Goal: Navigation & Orientation: Find specific page/section

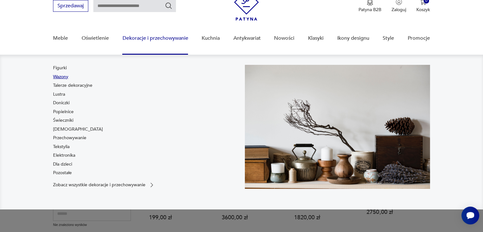
click at [63, 75] on link "Wazony" at bounding box center [60, 77] width 15 height 6
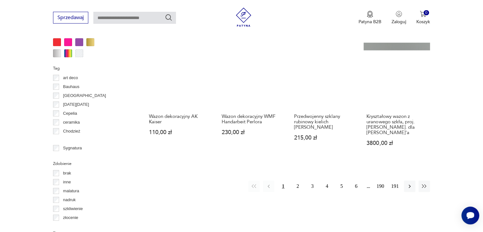
scroll to position [697, 0]
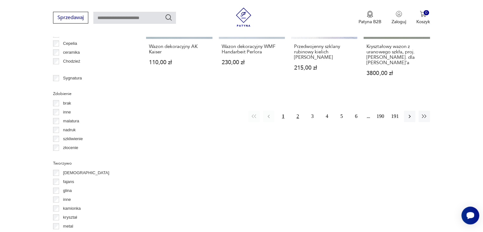
click at [297, 110] on button "2" at bounding box center [297, 115] width 11 height 11
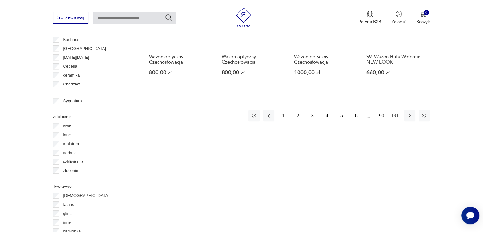
scroll to position [676, 0]
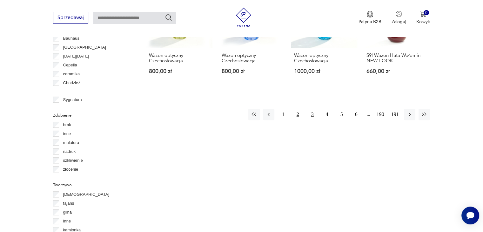
click at [311, 109] on button "3" at bounding box center [311, 114] width 11 height 11
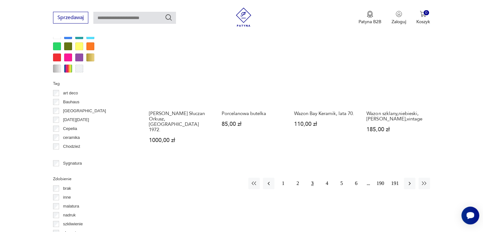
scroll to position [644, 0]
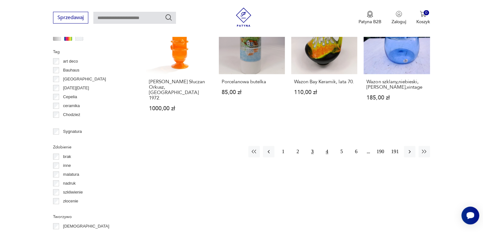
click at [326, 146] on button "4" at bounding box center [326, 151] width 11 height 11
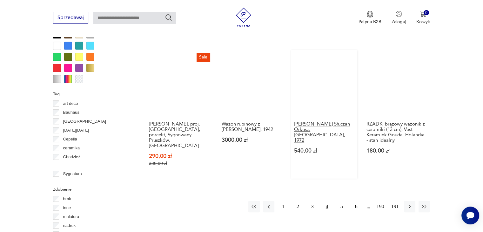
scroll to position [644, 0]
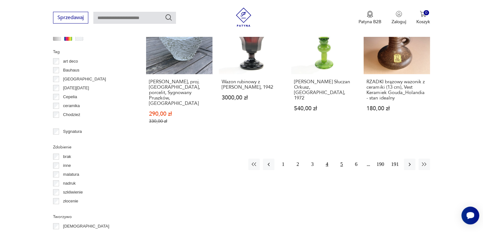
click at [340, 158] on button "5" at bounding box center [341, 163] width 11 height 11
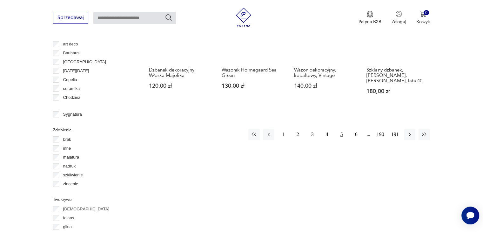
scroll to position [676, 0]
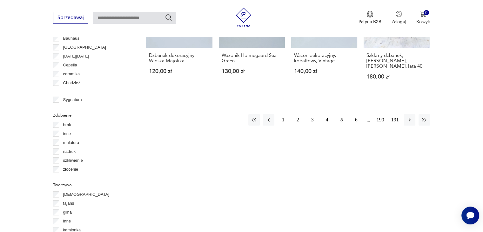
click at [355, 114] on button "6" at bounding box center [355, 119] width 11 height 11
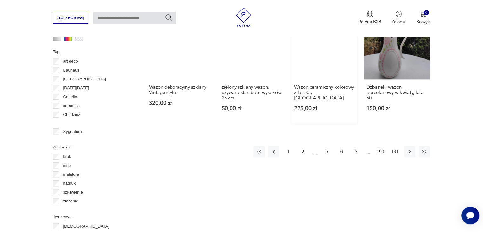
scroll to position [676, 0]
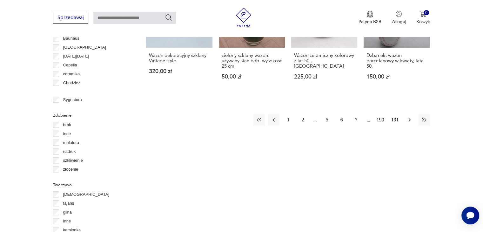
click at [408, 116] on icon "button" at bounding box center [409, 119] width 6 height 6
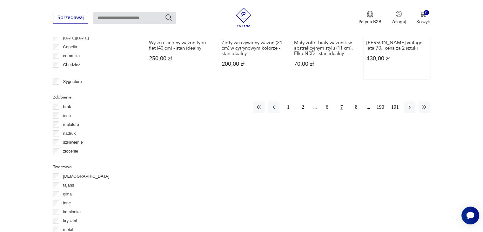
scroll to position [708, 0]
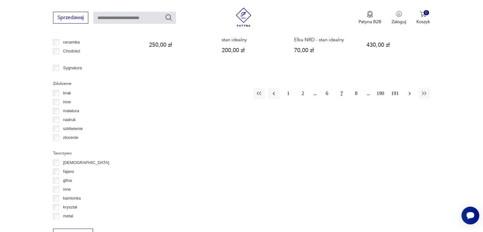
click at [407, 90] on icon "button" at bounding box center [409, 93] width 6 height 6
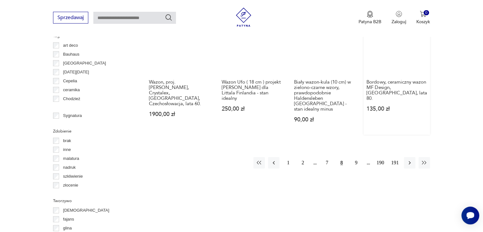
scroll to position [676, 0]
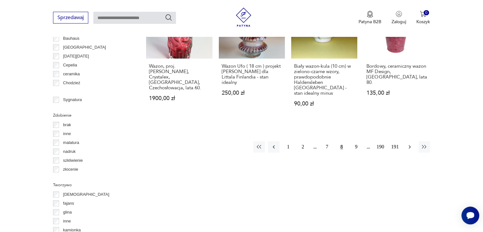
click at [409, 143] on icon "button" at bounding box center [409, 146] width 6 height 6
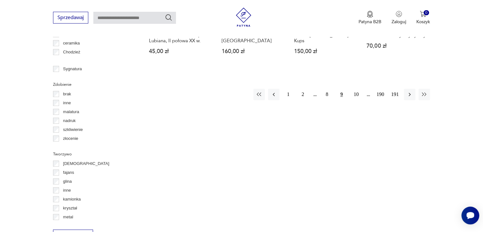
scroll to position [708, 0]
click at [409, 90] on icon "button" at bounding box center [409, 93] width 6 height 6
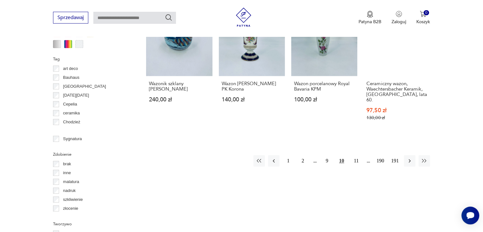
scroll to position [676, 0]
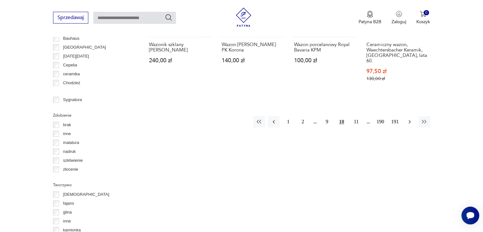
click at [410, 118] on icon "button" at bounding box center [409, 121] width 6 height 6
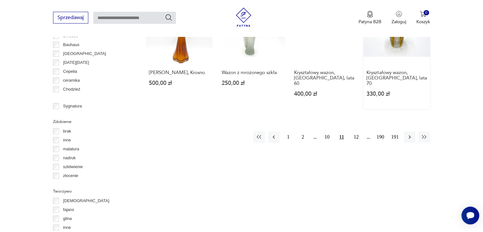
scroll to position [708, 0]
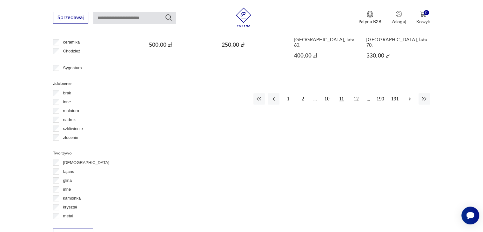
click at [408, 96] on icon "button" at bounding box center [409, 99] width 6 height 6
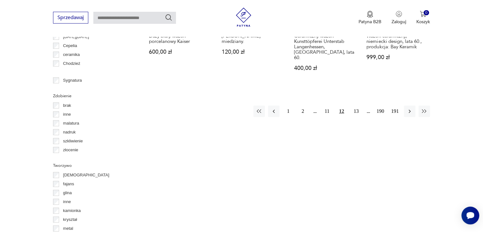
scroll to position [708, 0]
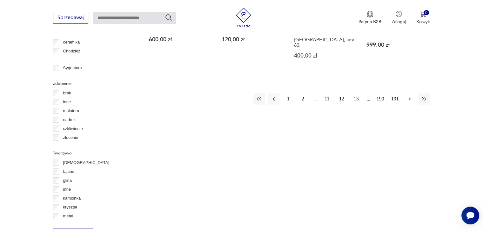
click at [407, 96] on icon "button" at bounding box center [409, 99] width 6 height 6
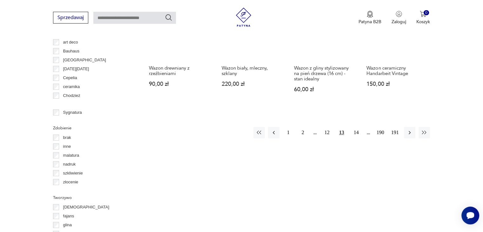
scroll to position [676, 0]
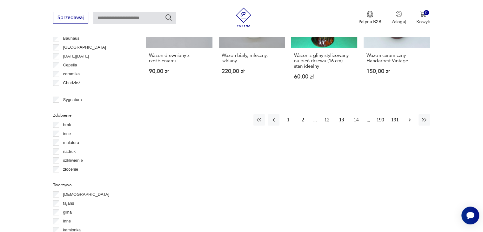
click at [408, 116] on icon "button" at bounding box center [409, 119] width 6 height 6
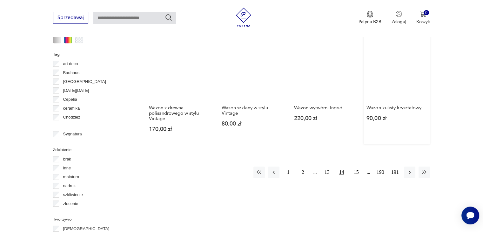
scroll to position [676, 0]
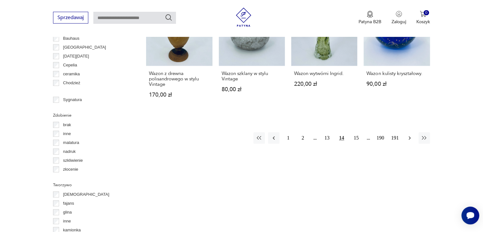
click at [407, 135] on icon "button" at bounding box center [409, 138] width 6 height 6
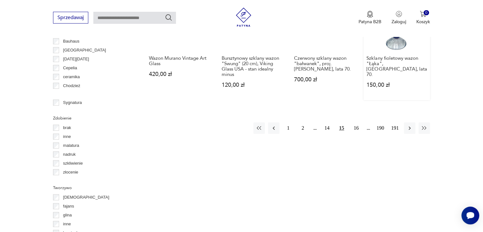
scroll to position [676, 0]
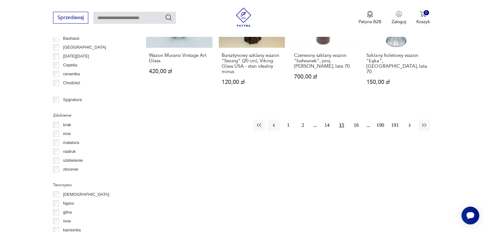
click at [408, 122] on icon "button" at bounding box center [409, 125] width 6 height 6
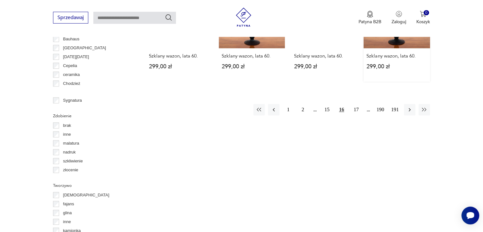
scroll to position [676, 0]
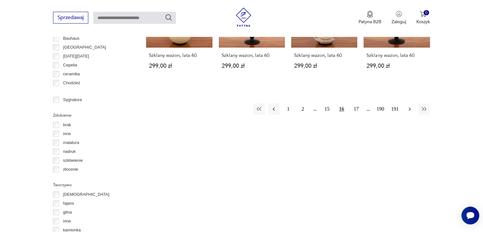
click at [409, 106] on icon "button" at bounding box center [409, 109] width 6 height 6
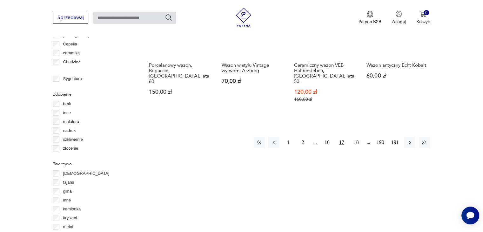
scroll to position [708, 0]
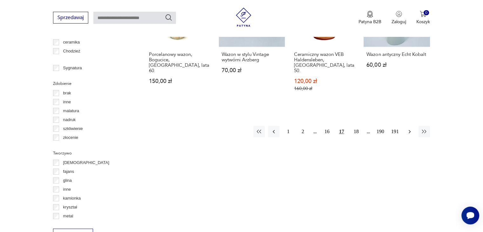
click at [408, 128] on icon "button" at bounding box center [409, 131] width 6 height 6
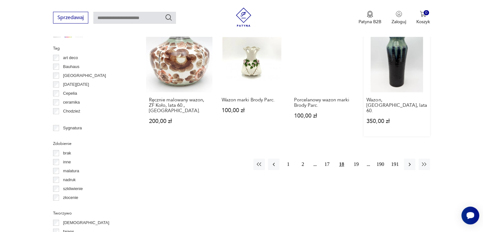
scroll to position [739, 0]
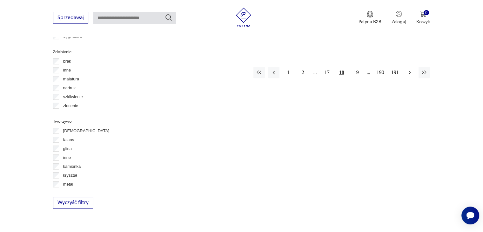
click at [410, 69] on icon "button" at bounding box center [409, 72] width 6 height 6
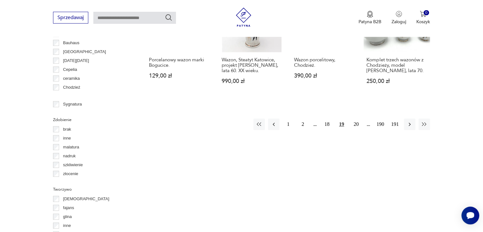
scroll to position [708, 0]
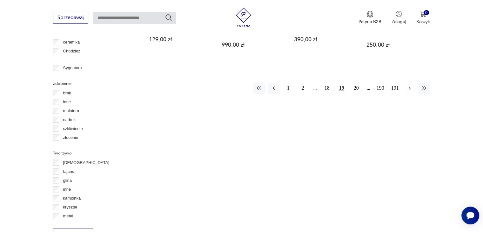
click at [410, 85] on icon "button" at bounding box center [409, 88] width 6 height 6
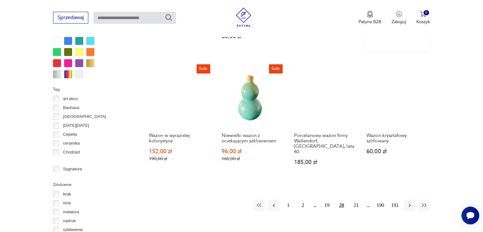
scroll to position [676, 0]
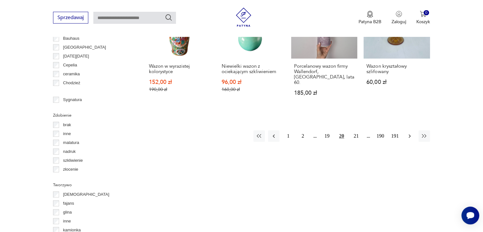
click at [408, 133] on icon "button" at bounding box center [409, 136] width 6 height 6
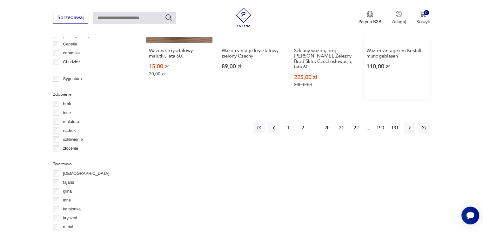
scroll to position [708, 0]
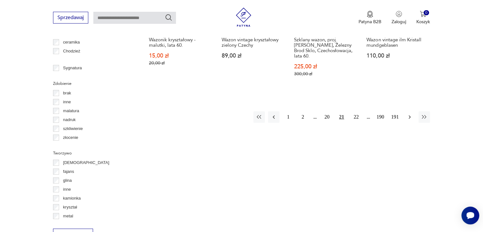
click at [408, 114] on icon "button" at bounding box center [409, 117] width 6 height 6
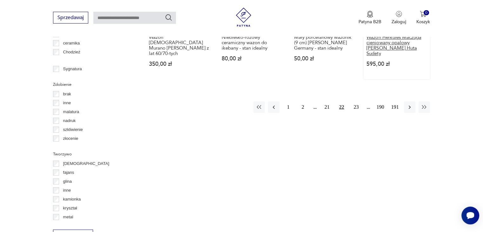
scroll to position [708, 0]
click at [408, 103] on icon "button" at bounding box center [409, 106] width 6 height 6
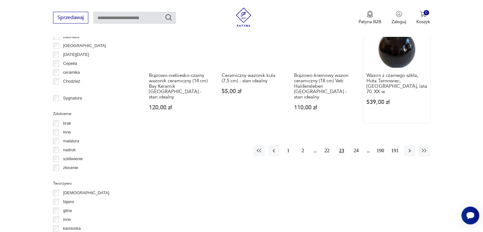
scroll to position [708, 0]
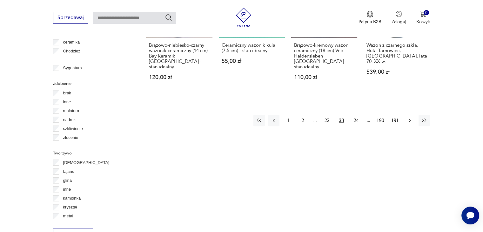
click at [409, 117] on icon "button" at bounding box center [409, 120] width 6 height 6
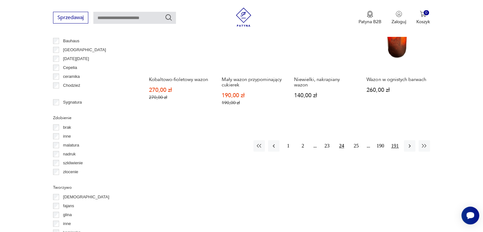
scroll to position [708, 0]
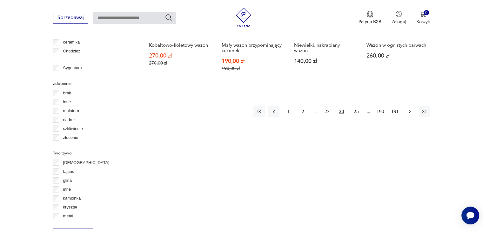
click at [408, 108] on icon "button" at bounding box center [409, 111] width 6 height 6
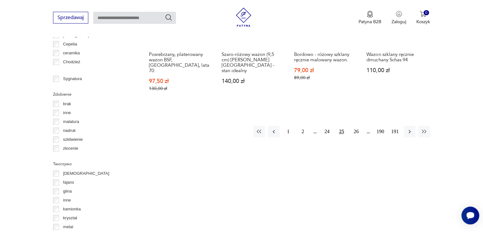
scroll to position [708, 0]
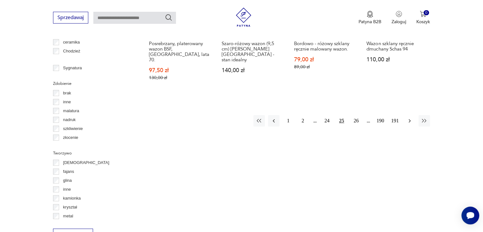
click at [408, 117] on icon "button" at bounding box center [409, 120] width 6 height 6
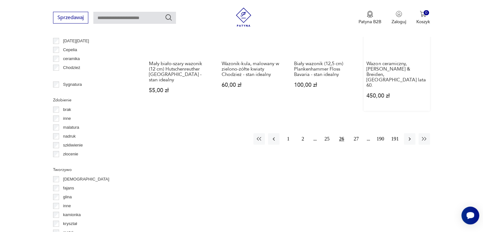
scroll to position [708, 0]
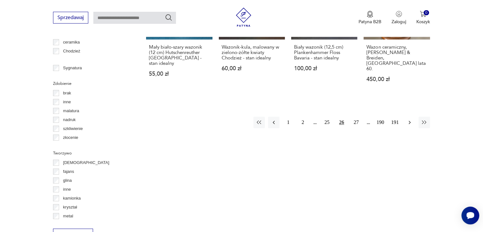
click at [408, 119] on icon "button" at bounding box center [409, 122] width 6 height 6
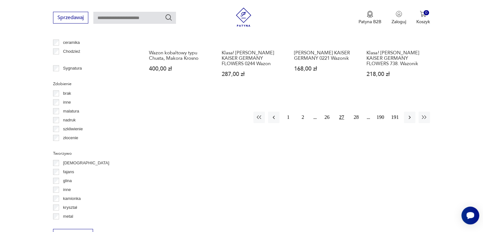
scroll to position [708, 0]
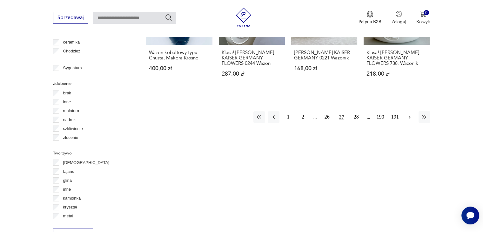
click at [409, 114] on icon "button" at bounding box center [409, 117] width 6 height 6
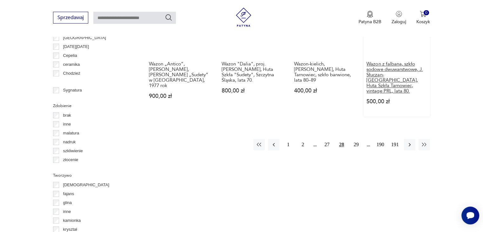
scroll to position [708, 0]
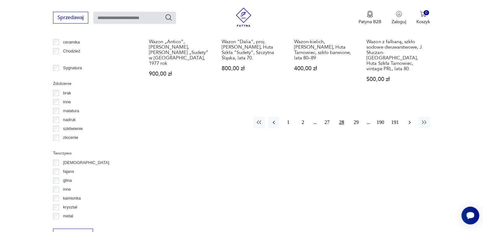
click at [409, 119] on icon "button" at bounding box center [409, 122] width 6 height 6
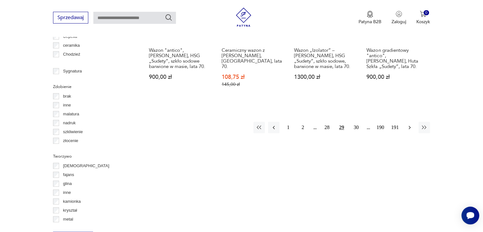
scroll to position [708, 0]
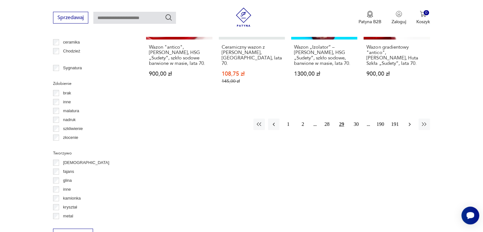
click at [408, 121] on icon "button" at bounding box center [409, 124] width 6 height 6
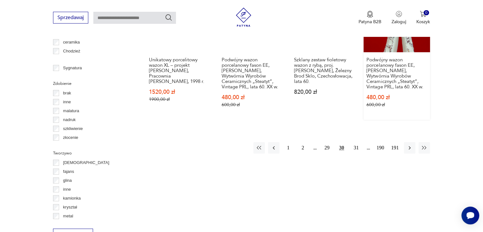
scroll to position [739, 0]
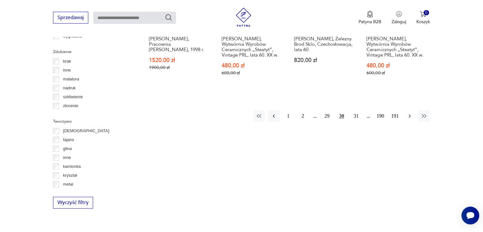
click at [407, 113] on icon "button" at bounding box center [409, 116] width 6 height 6
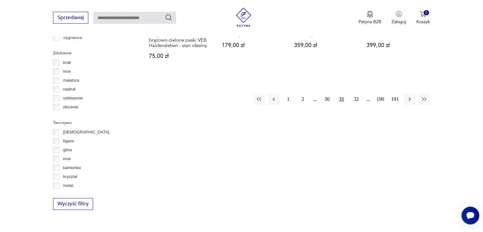
scroll to position [739, 0]
click at [410, 95] on icon "button" at bounding box center [409, 98] width 6 height 6
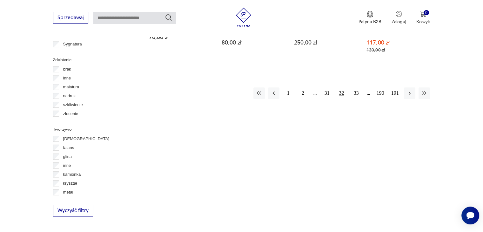
scroll to position [739, 0]
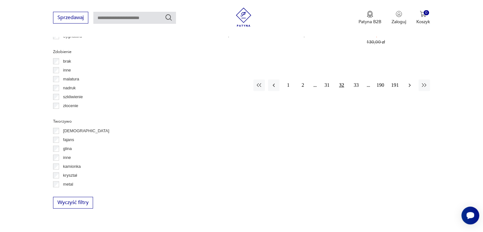
click at [408, 82] on icon "button" at bounding box center [409, 85] width 6 height 6
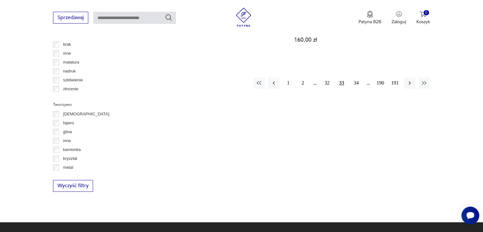
scroll to position [771, 0]
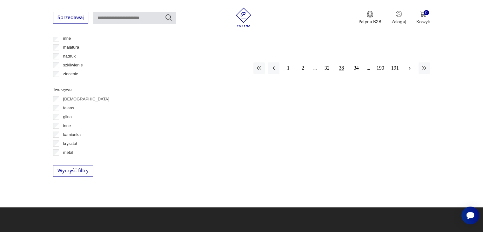
click at [407, 65] on icon "button" at bounding box center [409, 68] width 6 height 6
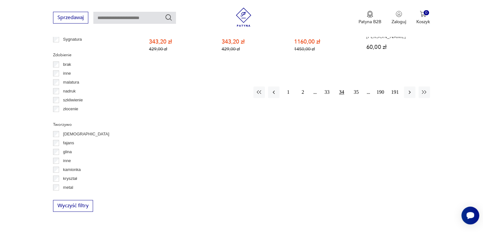
scroll to position [739, 0]
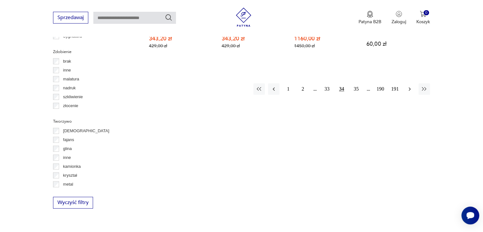
click at [410, 86] on icon "button" at bounding box center [409, 89] width 6 height 6
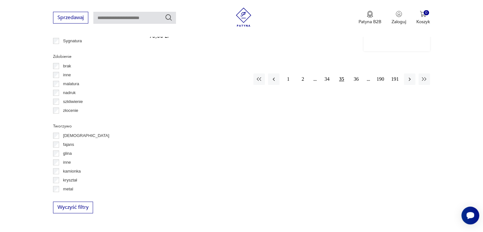
scroll to position [739, 0]
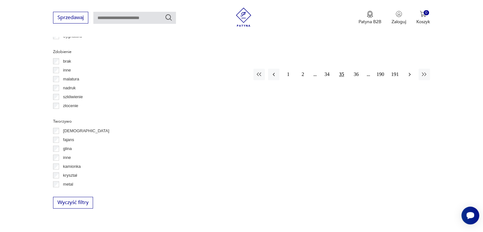
click at [409, 71] on icon "button" at bounding box center [409, 74] width 6 height 6
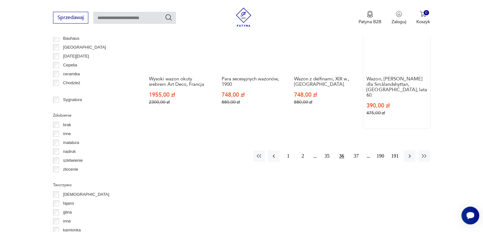
scroll to position [708, 0]
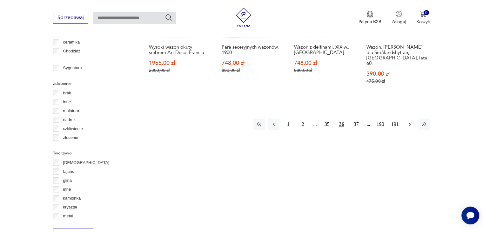
click at [410, 121] on icon "button" at bounding box center [409, 124] width 6 height 6
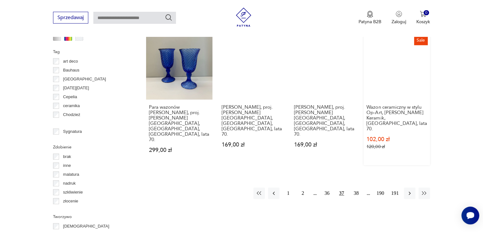
scroll to position [676, 0]
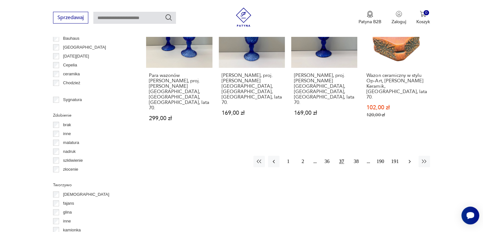
click at [408, 158] on icon "button" at bounding box center [409, 161] width 6 height 6
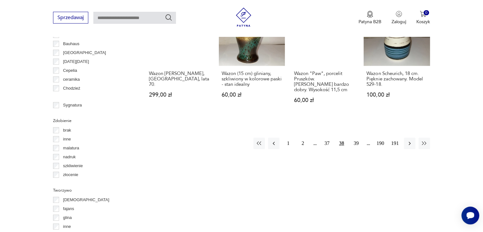
scroll to position [708, 0]
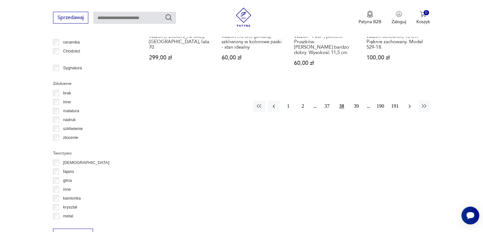
click at [407, 103] on icon "button" at bounding box center [409, 106] width 6 height 6
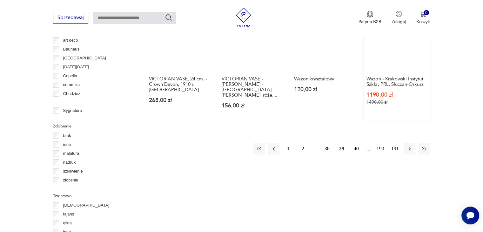
scroll to position [676, 0]
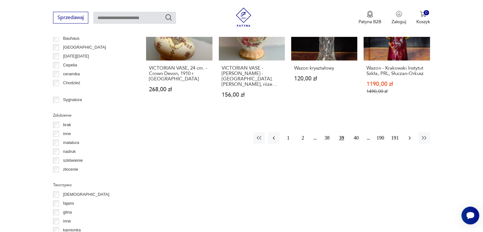
click at [408, 135] on icon "button" at bounding box center [409, 138] width 6 height 6
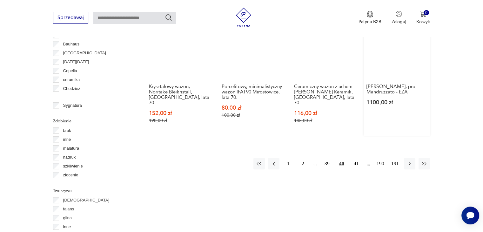
scroll to position [708, 0]
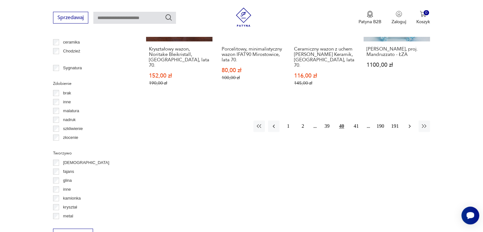
click at [408, 123] on icon "button" at bounding box center [409, 126] width 6 height 6
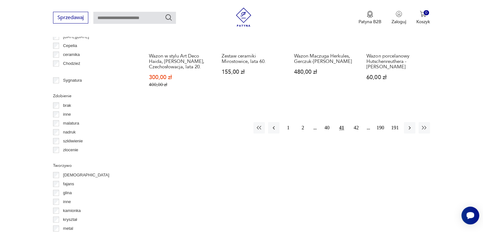
scroll to position [708, 0]
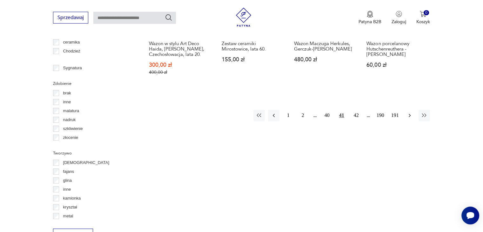
click at [407, 112] on icon "button" at bounding box center [409, 115] width 6 height 6
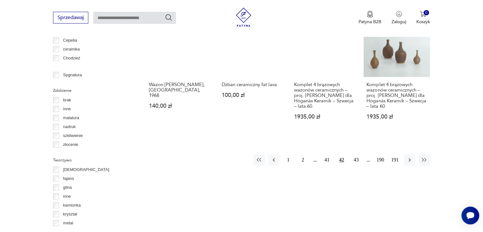
scroll to position [708, 0]
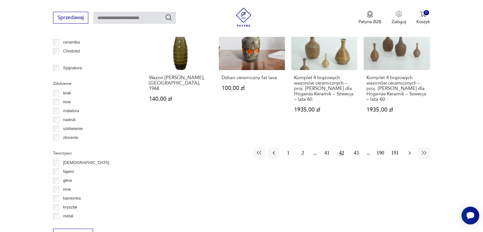
click at [410, 149] on icon "button" at bounding box center [409, 152] width 6 height 6
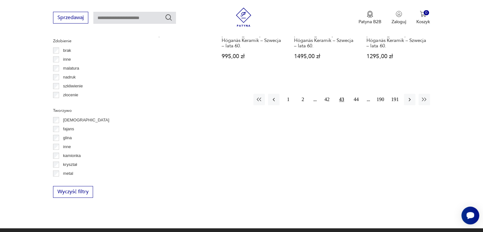
scroll to position [771, 0]
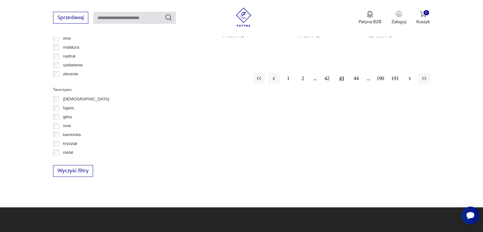
click at [409, 75] on icon "button" at bounding box center [409, 78] width 6 height 6
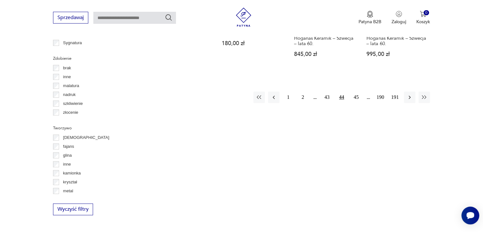
scroll to position [739, 0]
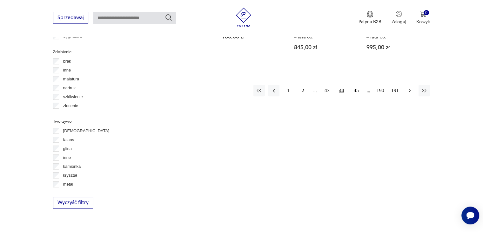
click at [408, 87] on icon "button" at bounding box center [409, 90] width 6 height 6
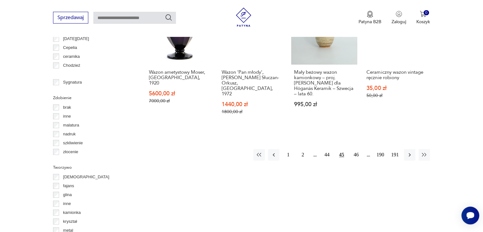
scroll to position [739, 0]
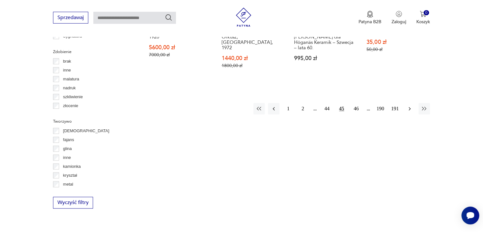
click at [407, 105] on icon "button" at bounding box center [409, 108] width 6 height 6
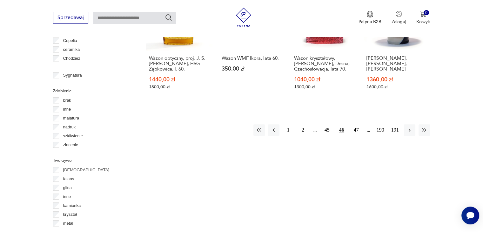
scroll to position [708, 0]
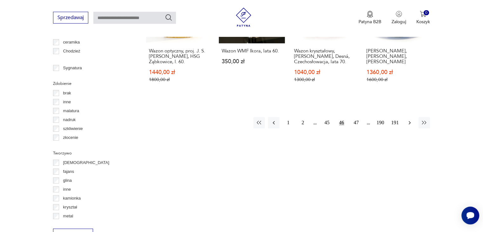
click at [409, 119] on icon "button" at bounding box center [409, 122] width 6 height 6
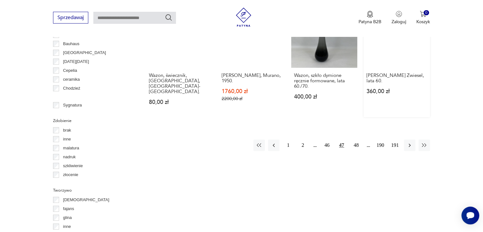
scroll to position [708, 0]
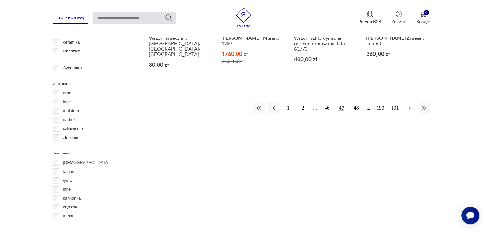
click at [407, 105] on icon "button" at bounding box center [409, 108] width 6 height 6
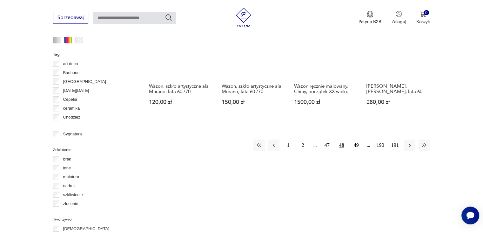
scroll to position [676, 0]
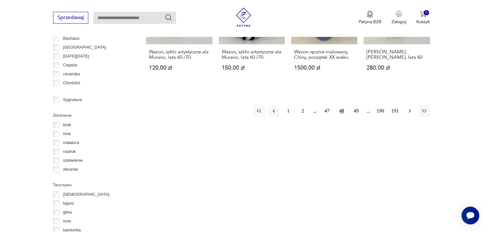
click at [408, 108] on icon "button" at bounding box center [409, 111] width 6 height 6
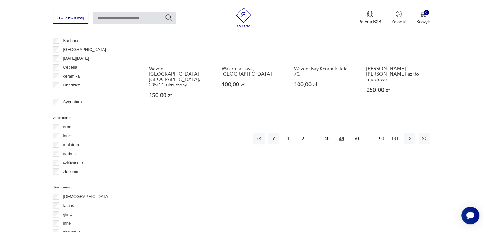
scroll to position [676, 0]
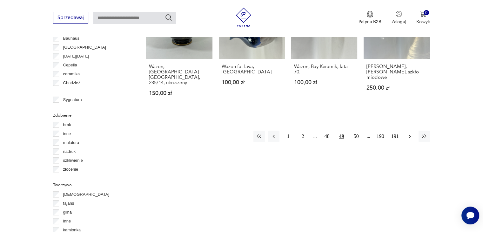
click at [407, 133] on icon "button" at bounding box center [409, 136] width 6 height 6
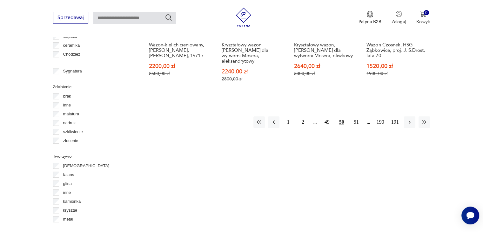
scroll to position [708, 0]
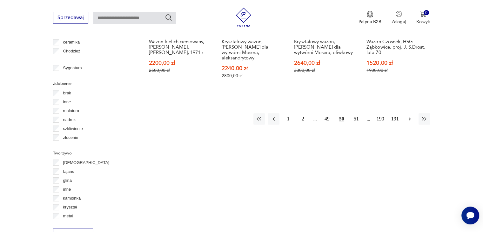
click at [409, 115] on icon "button" at bounding box center [409, 118] width 6 height 6
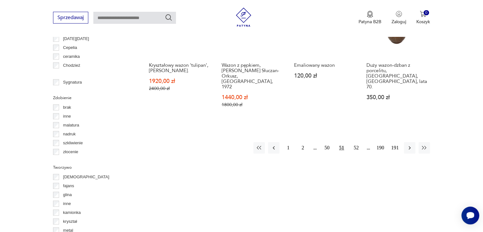
scroll to position [708, 0]
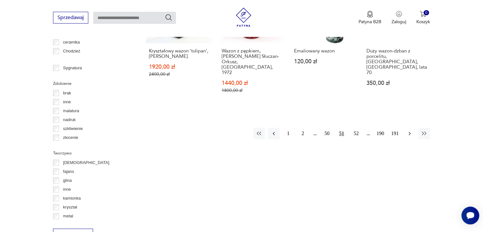
click at [409, 130] on icon "button" at bounding box center [409, 133] width 6 height 6
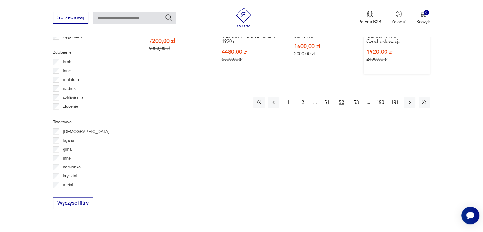
scroll to position [739, 0]
click at [409, 98] on icon "button" at bounding box center [409, 101] width 6 height 6
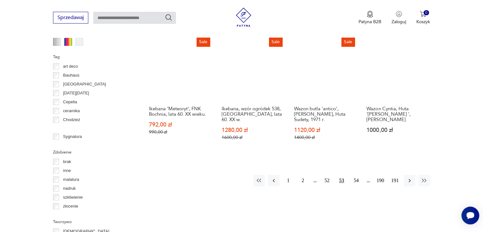
scroll to position [676, 0]
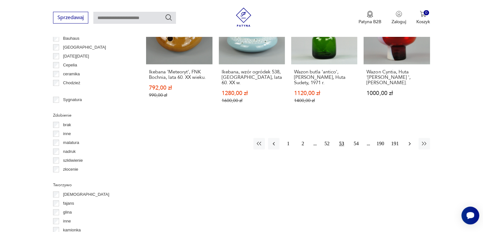
click at [408, 140] on icon "button" at bounding box center [409, 143] width 6 height 6
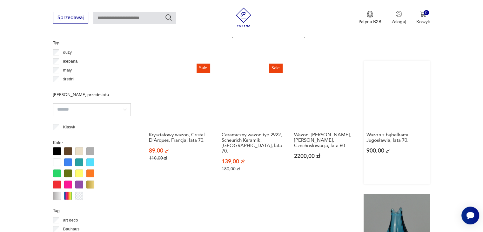
scroll to position [549, 0]
